Goal: Information Seeking & Learning: Learn about a topic

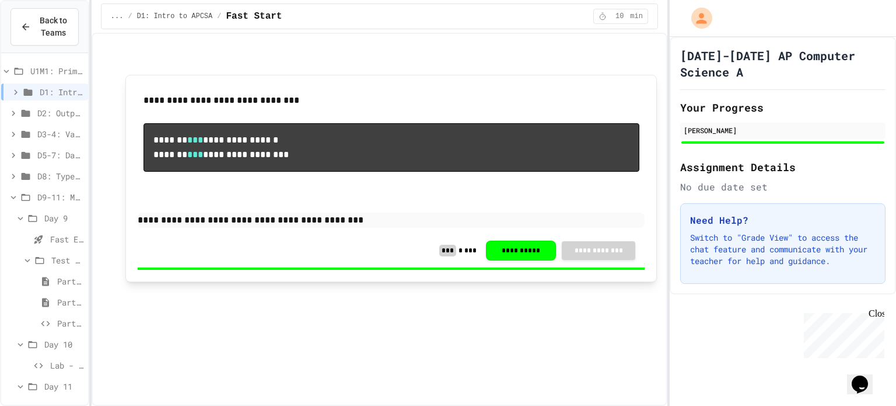
scroll to position [23, 0]
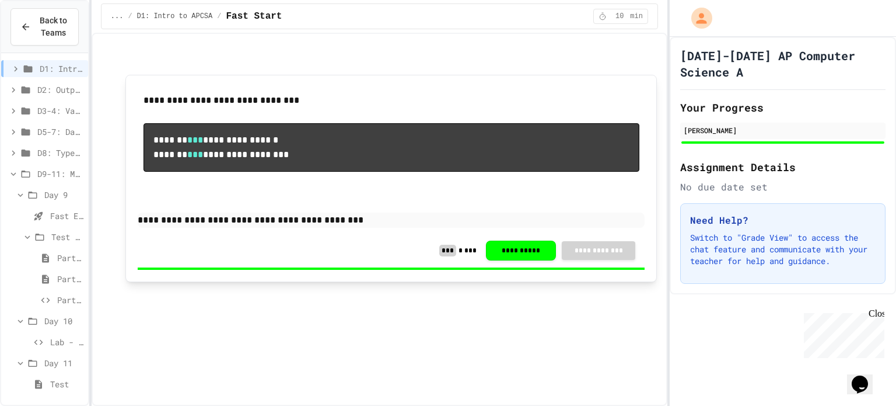
click at [69, 145] on div "D8: Type Casting" at bounding box center [44, 152] width 87 height 17
click at [65, 191] on span "Fast Start pt.1" at bounding box center [66, 194] width 33 height 12
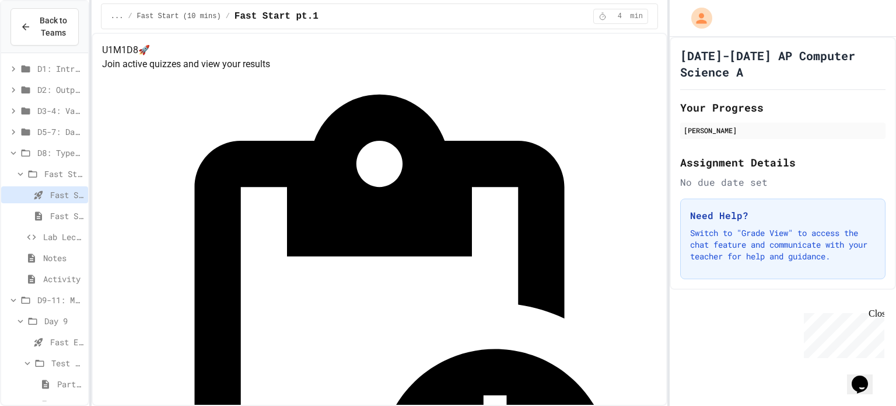
click at [59, 215] on span "Fast Start pt.2" at bounding box center [66, 215] width 33 height 12
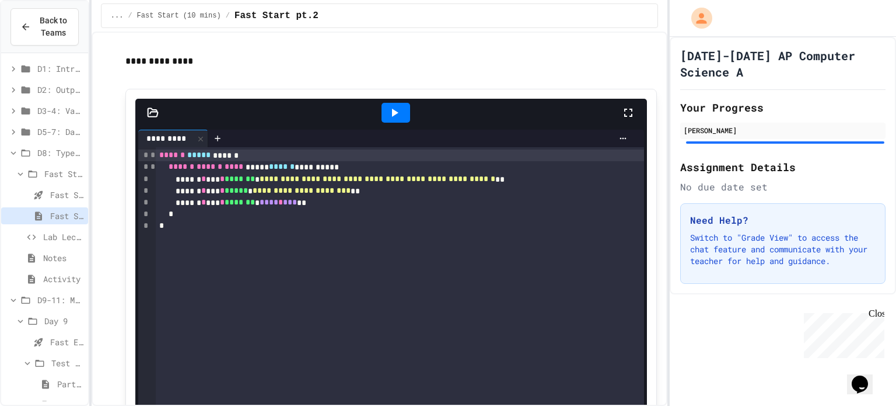
click at [57, 233] on span "Lab Lecture" at bounding box center [63, 237] width 40 height 12
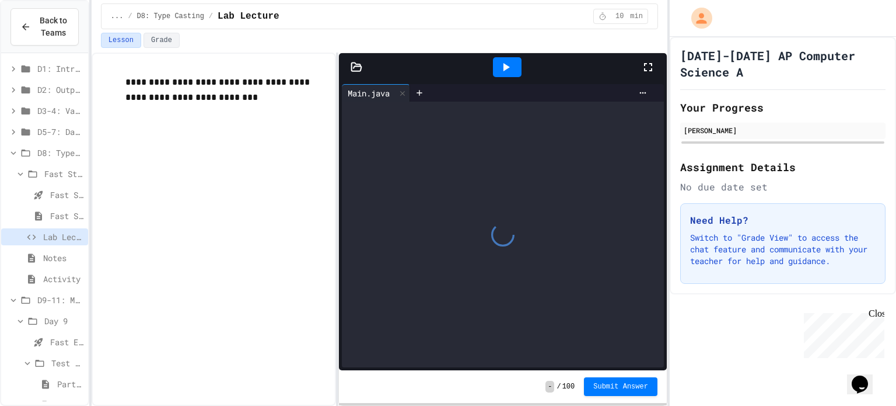
click at [53, 256] on span "Notes" at bounding box center [63, 258] width 40 height 12
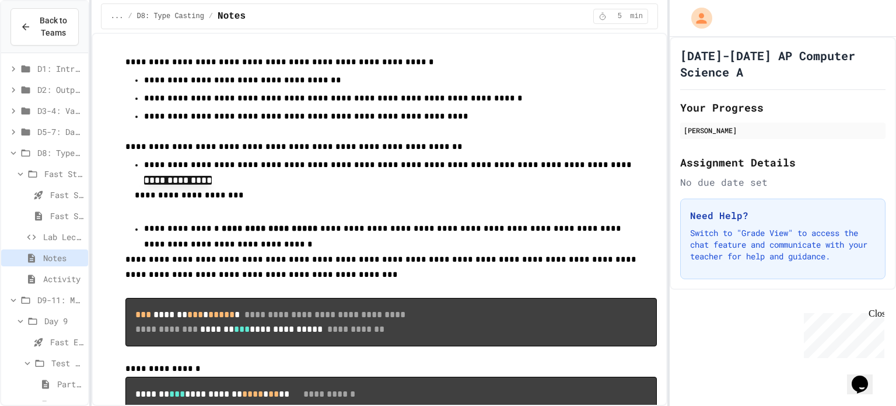
click at [51, 275] on span "Activity" at bounding box center [63, 279] width 40 height 12
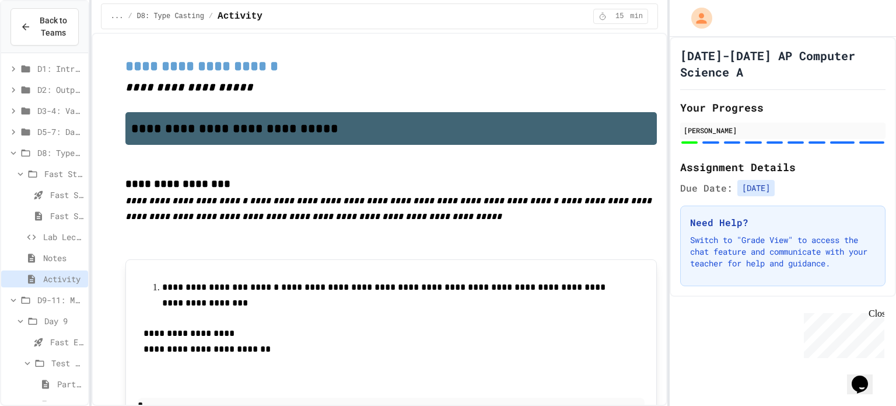
click at [55, 149] on span "D8: Type Casting" at bounding box center [60, 152] width 46 height 12
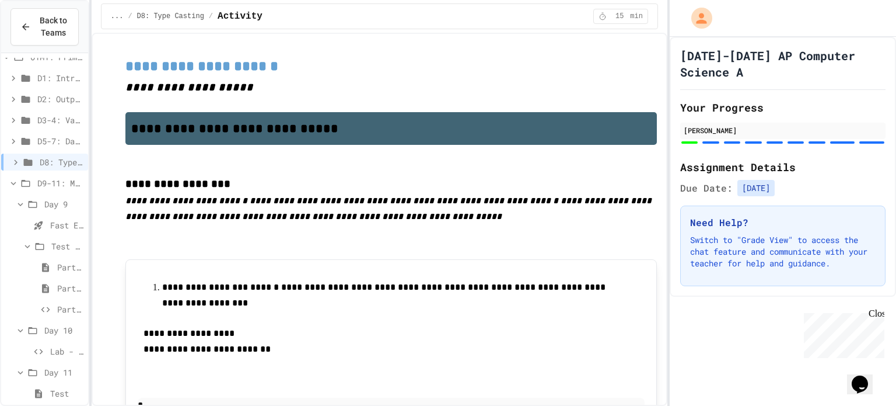
scroll to position [23, 0]
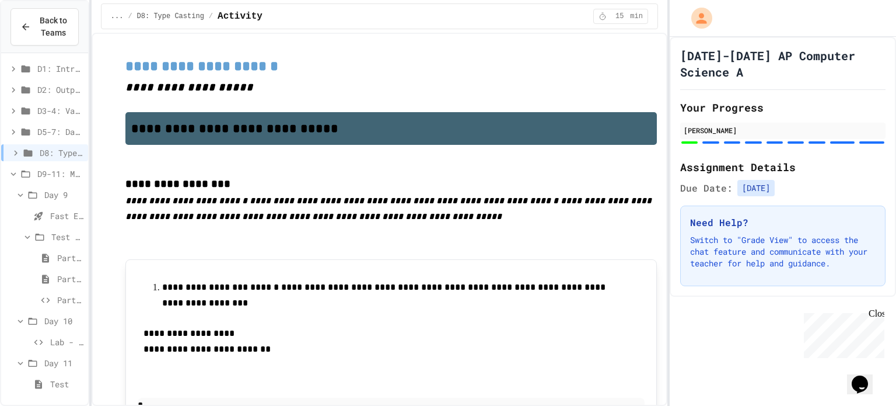
click at [58, 212] on span "Fast End" at bounding box center [66, 215] width 33 height 12
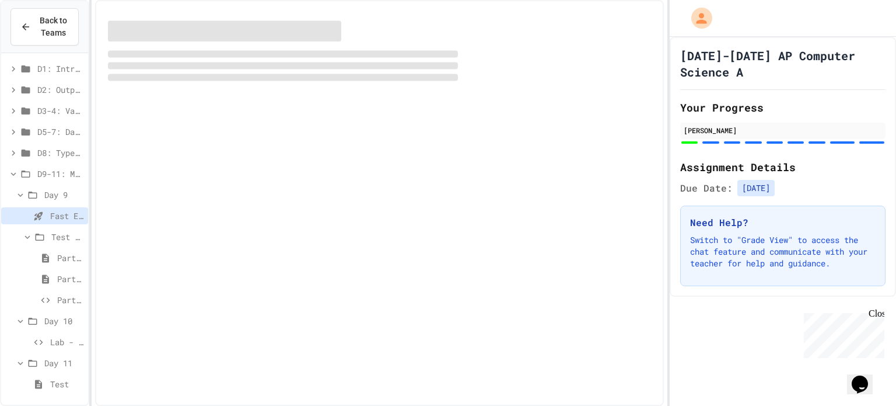
scroll to position [14, 0]
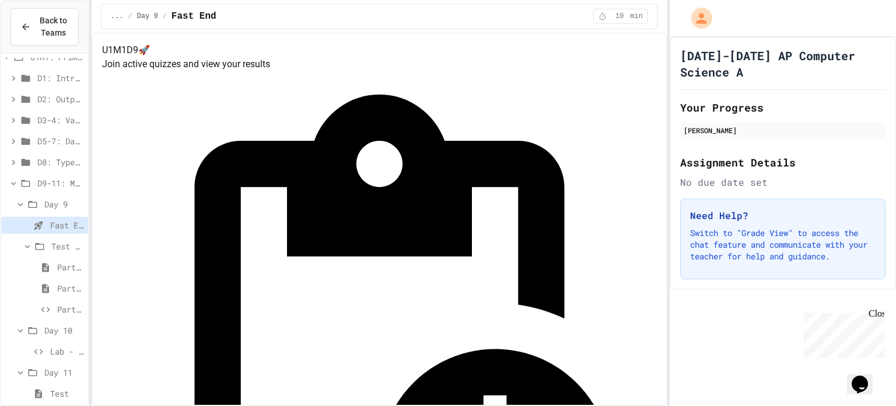
click at [62, 268] on span "Part 1" at bounding box center [70, 267] width 26 height 12
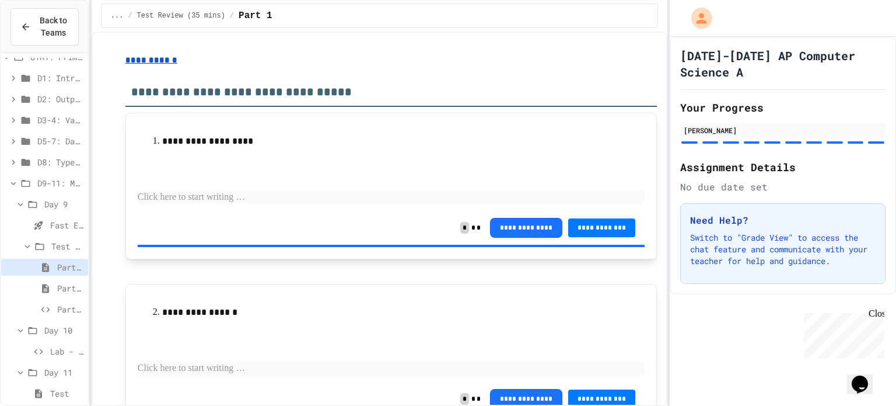
click at [59, 289] on span "Part 2" at bounding box center [70, 288] width 26 height 12
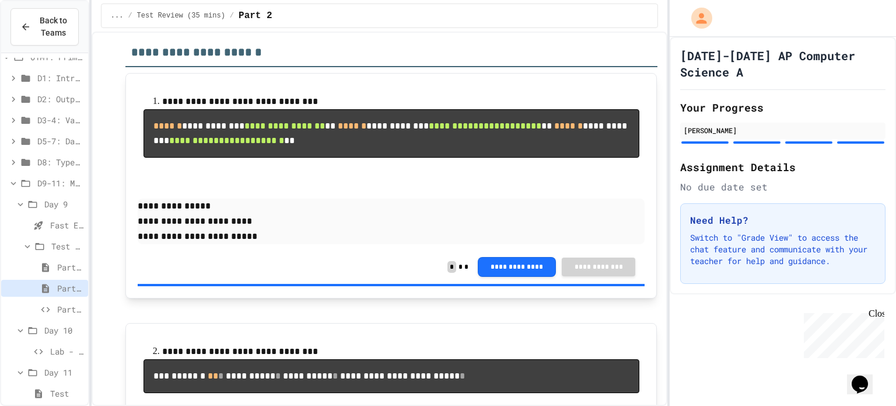
scroll to position [738, 0]
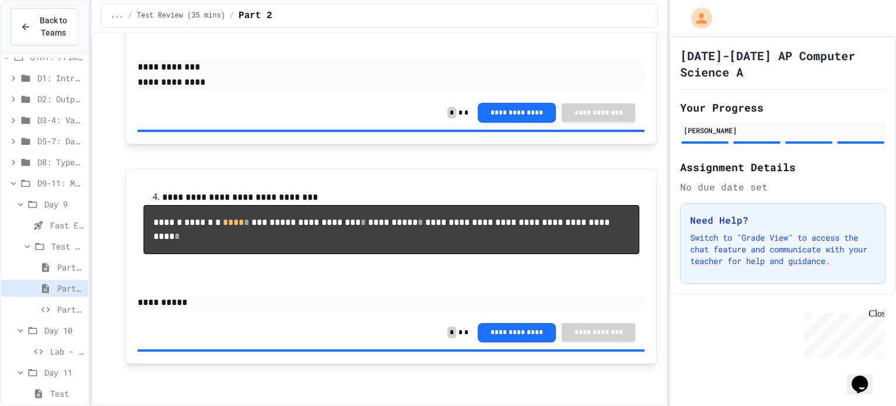
click at [67, 307] on span "Part 3" at bounding box center [70, 309] width 26 height 12
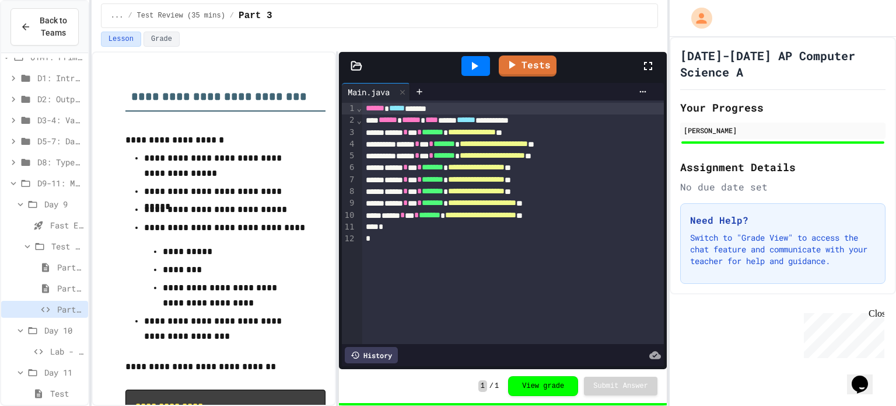
click at [54, 343] on div "Lab - Hidden Figures: Launch Weight Calculator" at bounding box center [44, 351] width 87 height 17
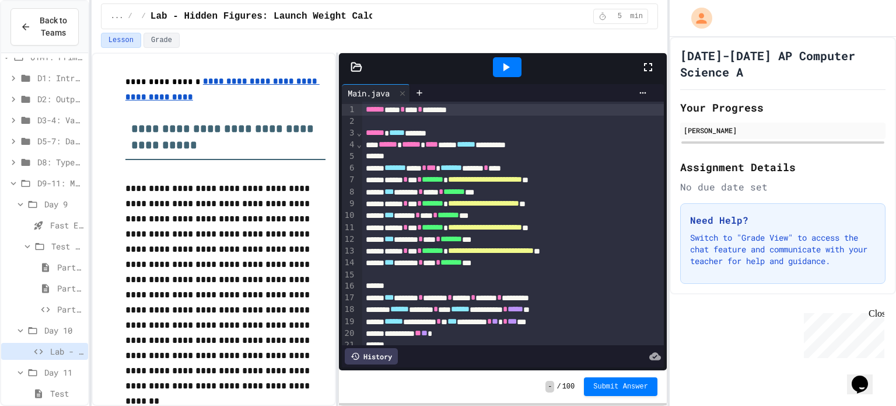
click at [54, 389] on span "Test" at bounding box center [66, 393] width 33 height 12
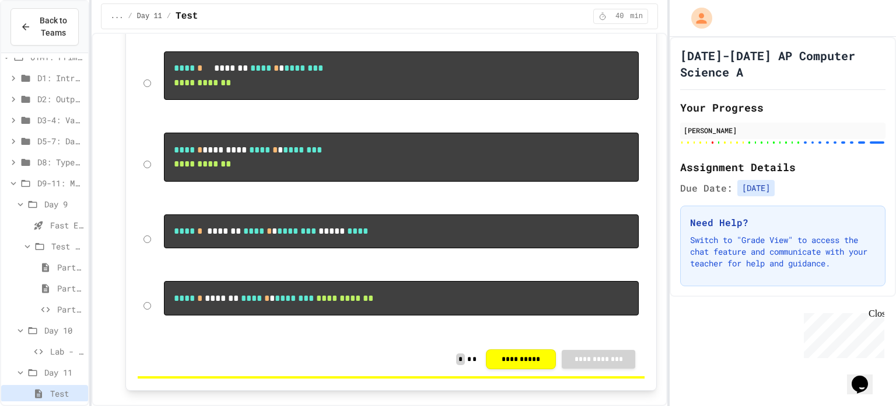
scroll to position [855, 0]
